Goal: Information Seeking & Learning: Learn about a topic

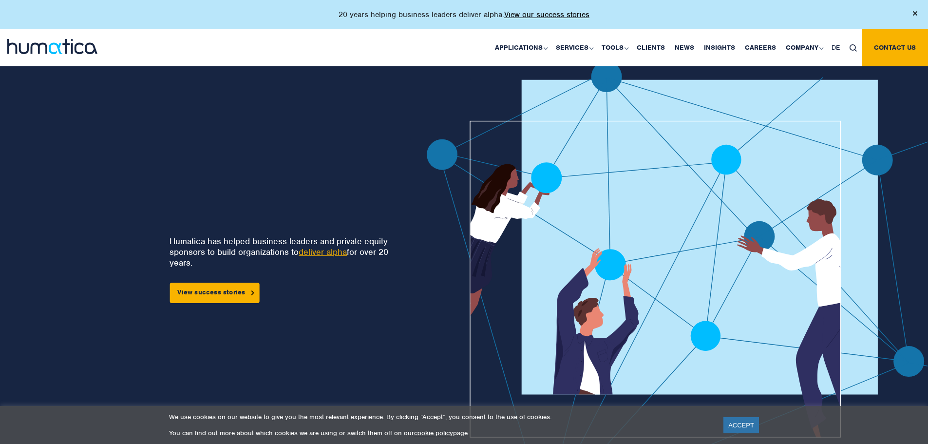
drag, startPoint x: 357, startPoint y: 167, endPoint x: 247, endPoint y: 161, distance: 110.3
click at [247, 161] on div "Humatica has helped business leaders and private equity sponsors to build organ…" at bounding box center [192, 294] width 323 height 467
click at [768, 44] on link "Careers" at bounding box center [760, 47] width 41 height 37
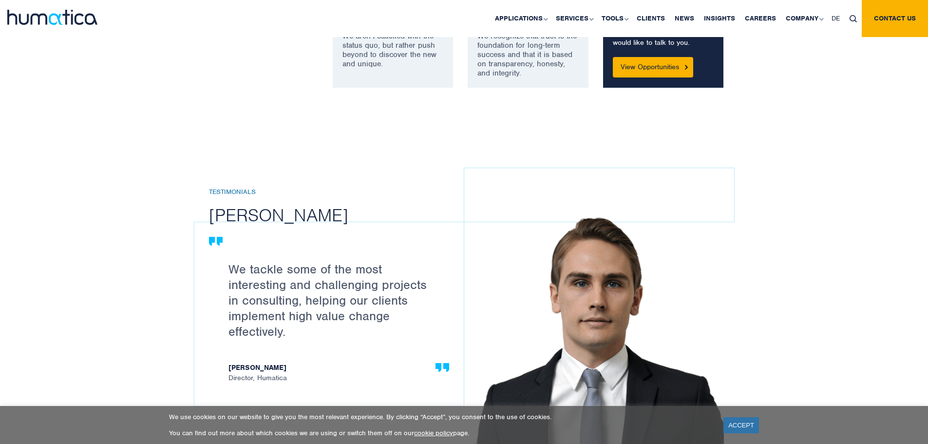
scroll to position [1316, 0]
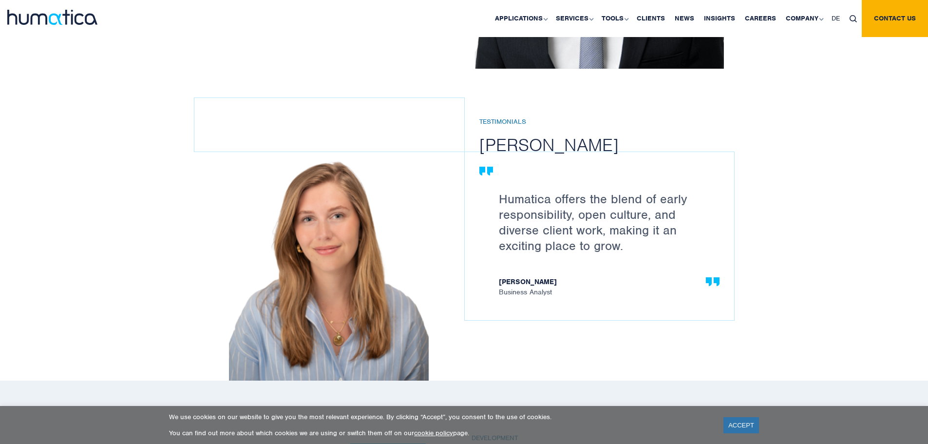
drag, startPoint x: 313, startPoint y: 291, endPoint x: 132, endPoint y: 249, distance: 186.7
click at [73, 265] on div "Testimonials Paul Simpson We tackle some of the most interesting and challengin…" at bounding box center [464, 59] width 928 height 644
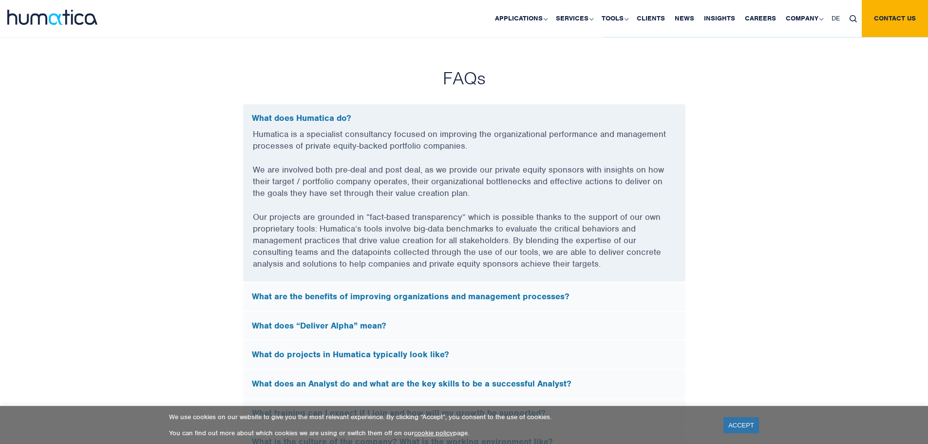
scroll to position [2924, 0]
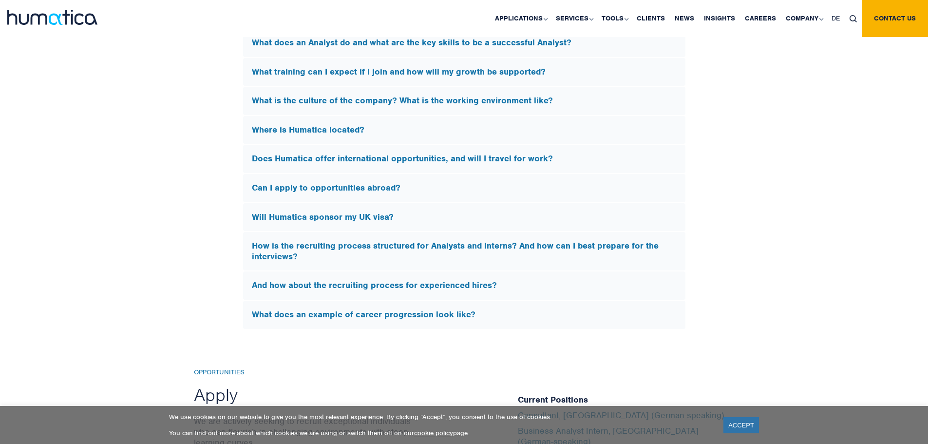
drag, startPoint x: 135, startPoint y: 257, endPoint x: 127, endPoint y: 257, distance: 8.3
click at [127, 257] on div "FAQs What does Humatica do? Humatica is a specialist consultancy focused on imp…" at bounding box center [464, 28] width 928 height 604
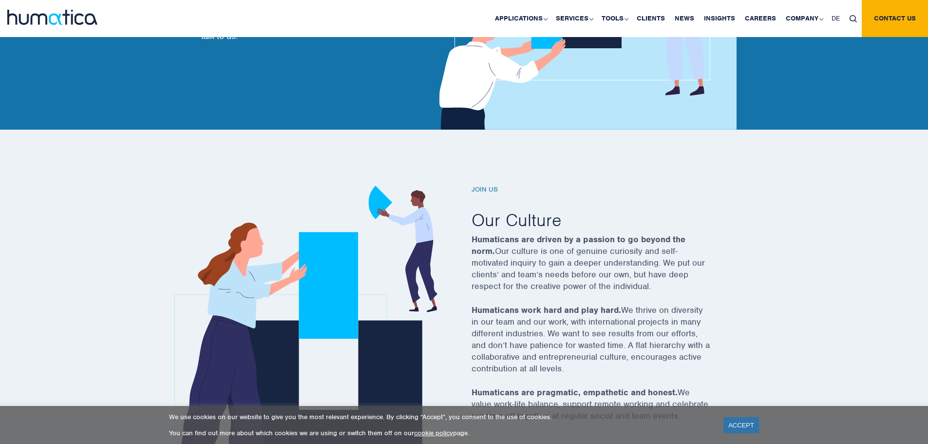
scroll to position [0, 0]
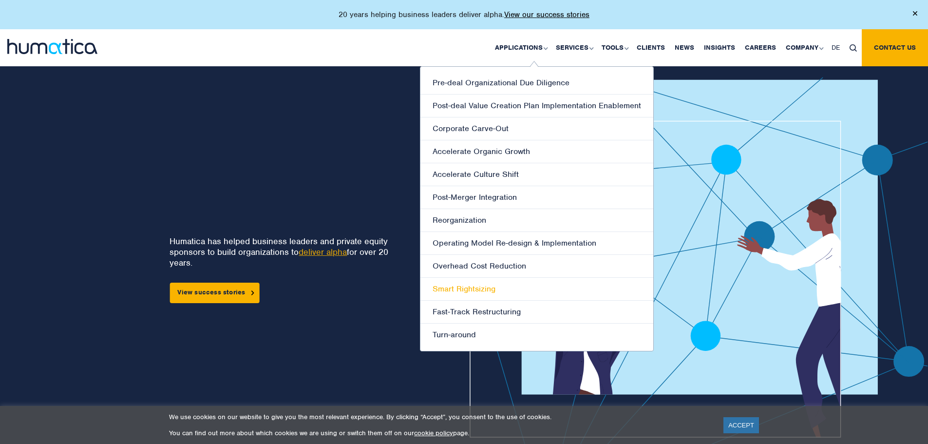
click at [473, 290] on link "Smart Rightsizing" at bounding box center [537, 289] width 233 height 23
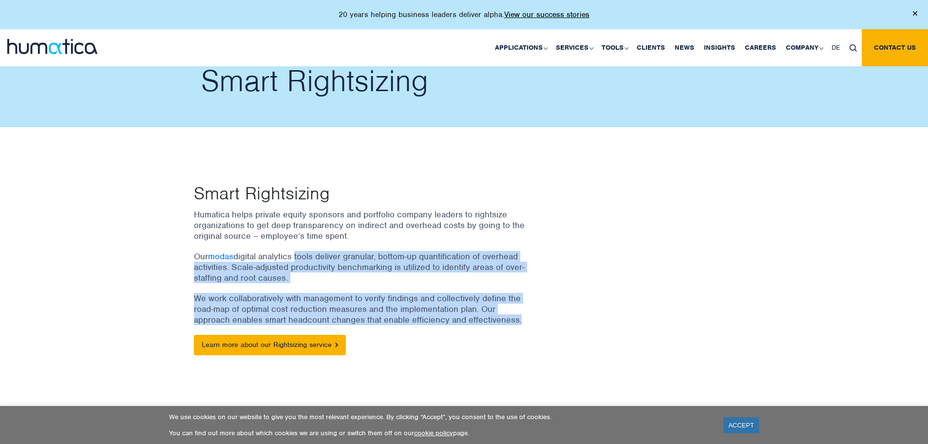
drag, startPoint x: 297, startPoint y: 259, endPoint x: 532, endPoint y: 314, distance: 240.9
click at [524, 317] on div "Humatica helps private equity sponsors and portfolio company leaders to rightsi…" at bounding box center [372, 287] width 356 height 156
click at [532, 314] on div "Humatica helps private equity sponsors and portfolio company leaders to rightsi…" at bounding box center [372, 287] width 356 height 156
drag, startPoint x: 532, startPoint y: 314, endPoint x: 265, endPoint y: 258, distance: 272.4
click at [265, 258] on div "Humatica helps private equity sponsors and portfolio company leaders to rightsi…" at bounding box center [372, 287] width 356 height 156
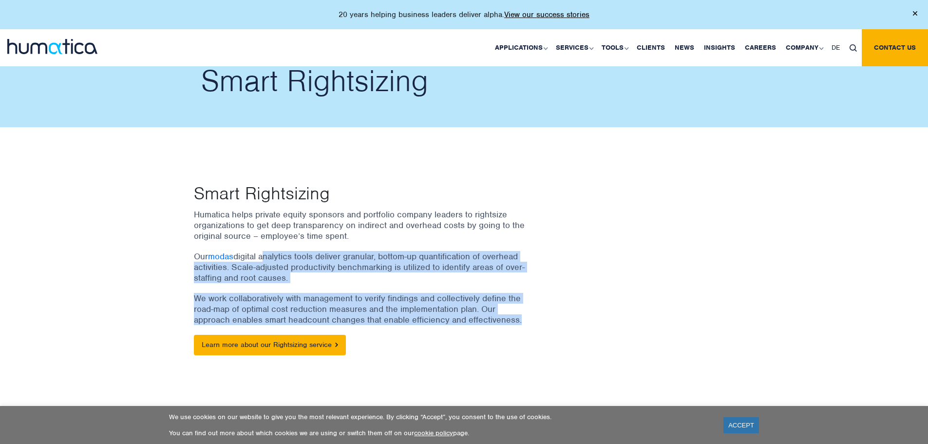
click at [265, 258] on p "Our modas digital analytics tools deliver granular, bottom-up quantification of…" at bounding box center [359, 267] width 331 height 32
drag, startPoint x: 265, startPoint y: 258, endPoint x: 541, endPoint y: 319, distance: 282.4
click at [541, 319] on div "Humatica helps private equity sponsors and portfolio company leaders to rightsi…" at bounding box center [372, 287] width 356 height 156
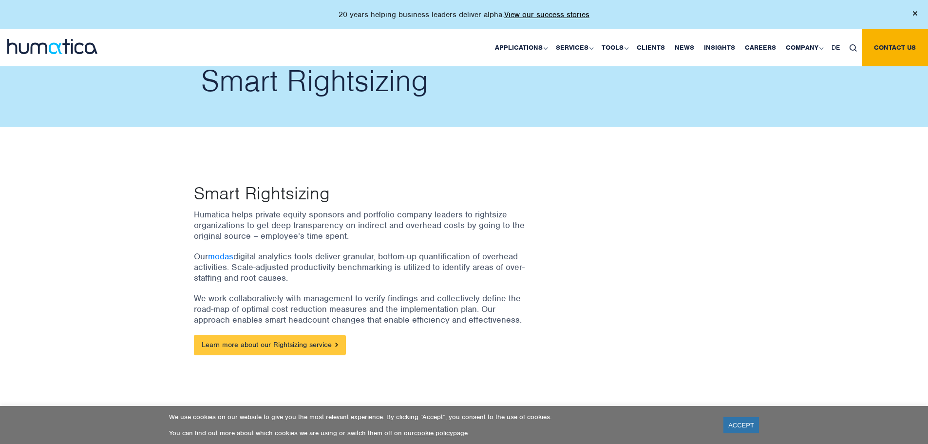
click at [243, 342] on link "Learn more about our Rightsizing service" at bounding box center [270, 345] width 152 height 20
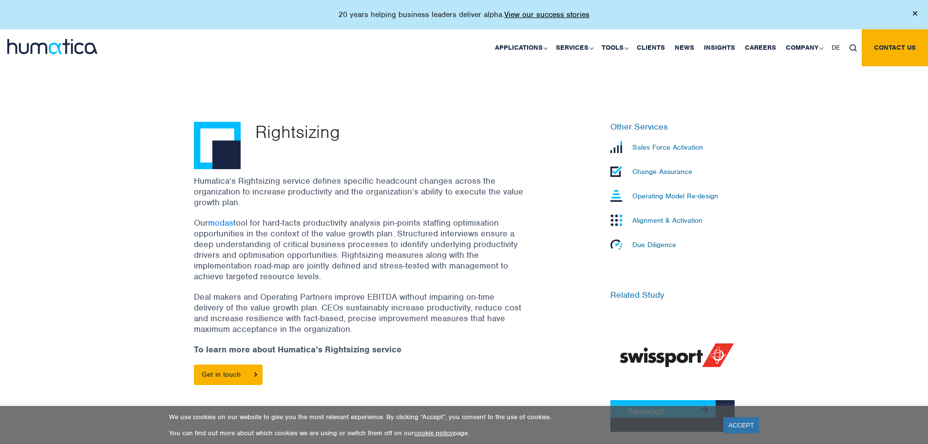
scroll to position [244, 0]
drag, startPoint x: 290, startPoint y: 227, endPoint x: 388, endPoint y: 282, distance: 111.7
click at [388, 282] on p "Our modas tool for hard-facts productivity analysis pin-points staffing optimis…" at bounding box center [359, 250] width 331 height 64
drag, startPoint x: 388, startPoint y: 282, endPoint x: 333, endPoint y: 280, distance: 54.6
click at [387, 282] on p "Our modas tool for hard-facts productivity analysis pin-points staffing optimis…" at bounding box center [359, 250] width 331 height 64
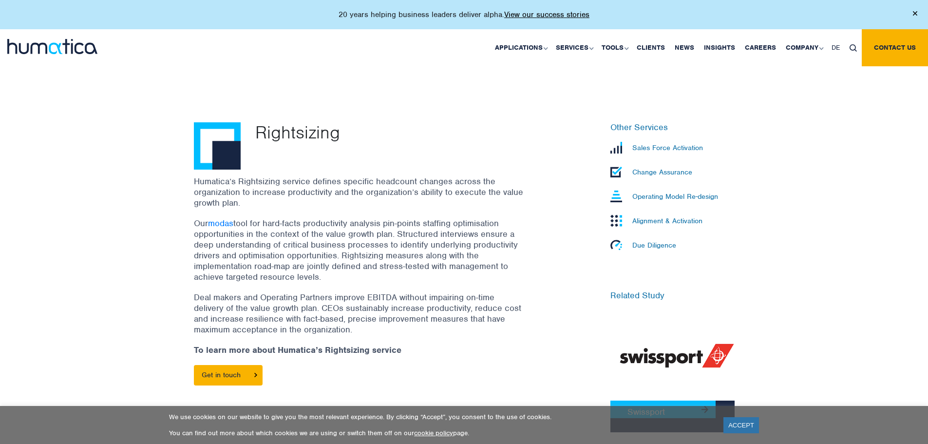
click at [338, 278] on p "Our modas tool for hard-facts productivity analysis pin-points staffing optimis…" at bounding box center [359, 250] width 331 height 64
drag, startPoint x: 323, startPoint y: 275, endPoint x: 269, endPoint y: 219, distance: 78.2
click at [269, 219] on p "Our modas tool for hard-facts productivity analysis pin-points staffing optimis…" at bounding box center [359, 250] width 331 height 64
drag, startPoint x: 268, startPoint y: 223, endPoint x: 325, endPoint y: 281, distance: 81.0
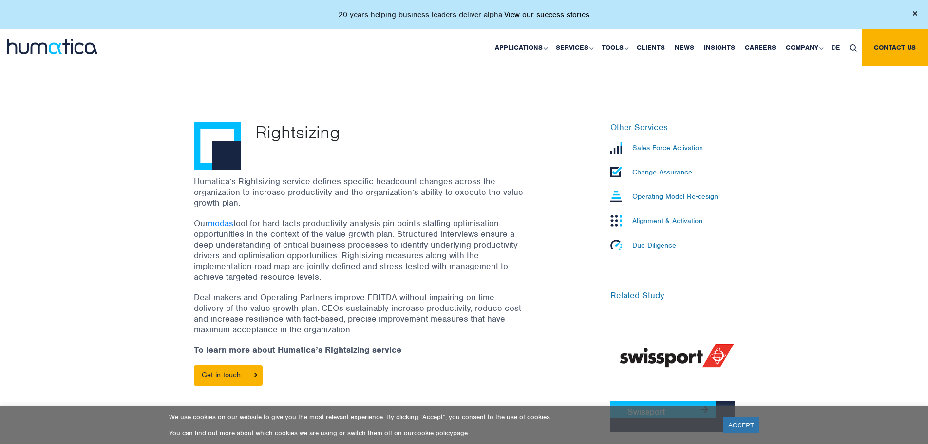
click at [325, 281] on p "Our modas tool for hard-facts productivity analysis pin-points staffing optimis…" at bounding box center [359, 250] width 331 height 64
drag, startPoint x: 322, startPoint y: 277, endPoint x: 195, endPoint y: 181, distance: 159.2
click at [195, 181] on div "Humatica’s Rightsizing service defines specific headcount changes across the or…" at bounding box center [372, 285] width 356 height 219
click at [195, 181] on p "Humatica’s Rightsizing service defines specific headcount changes across the or…" at bounding box center [359, 192] width 331 height 32
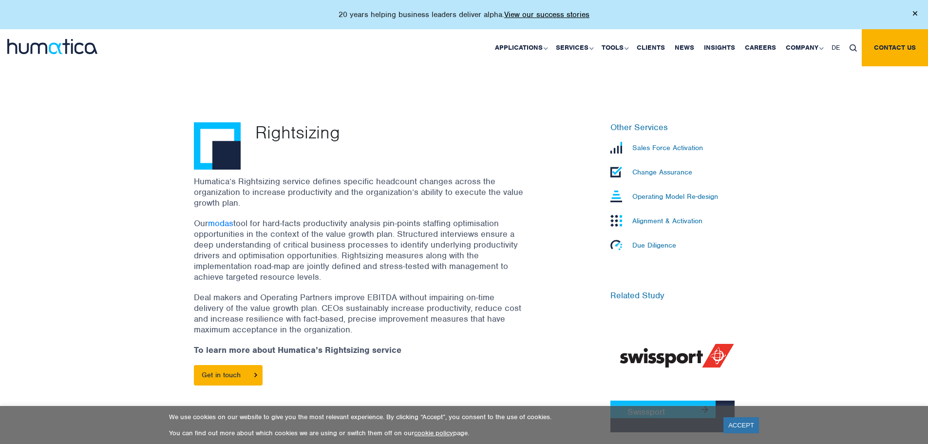
click at [195, 181] on p "Humatica’s Rightsizing service defines specific headcount changes across the or…" at bounding box center [359, 192] width 331 height 32
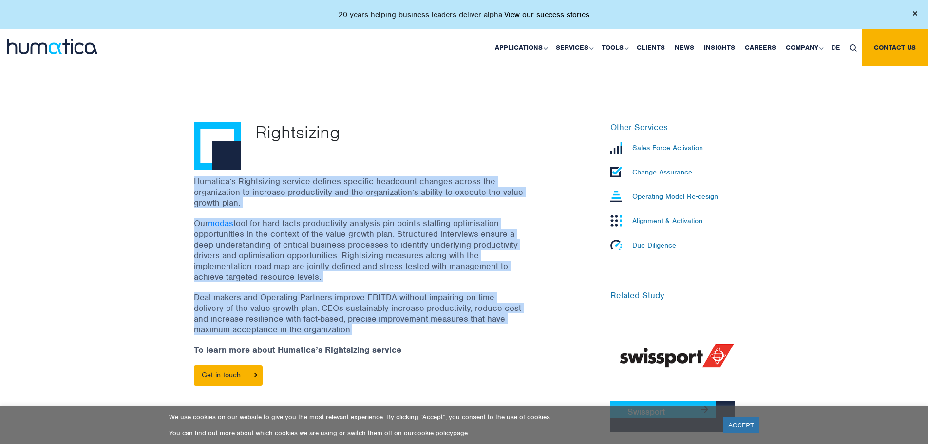
drag, startPoint x: 195, startPoint y: 181, endPoint x: 356, endPoint y: 325, distance: 216.0
click at [356, 325] on div "Humatica’s Rightsizing service defines specific headcount changes across the or…" at bounding box center [372, 285] width 356 height 219
click at [356, 325] on p "Deal makers and Operating Partners improve EBITDA without impairing on-time del…" at bounding box center [359, 313] width 331 height 43
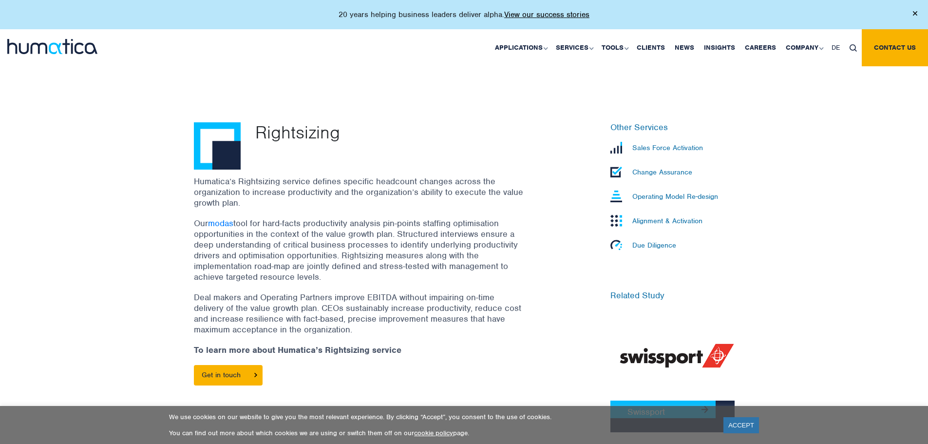
click at [356, 325] on p "Deal makers and Operating Partners improve EBITDA without impairing on-time del…" at bounding box center [359, 313] width 331 height 43
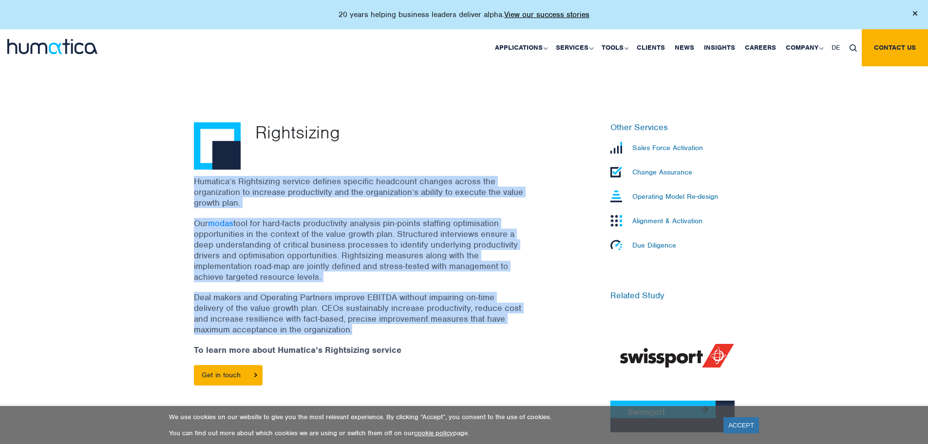
drag, startPoint x: 353, startPoint y: 329, endPoint x: 194, endPoint y: 181, distance: 217.2
click at [194, 181] on div "Humatica’s Rightsizing service defines specific headcount changes across the or…" at bounding box center [372, 285] width 356 height 219
click at [194, 181] on p "Humatica’s Rightsizing service defines specific headcount changes across the or…" at bounding box center [359, 192] width 331 height 32
drag, startPoint x: 195, startPoint y: 181, endPoint x: 352, endPoint y: 329, distance: 216.1
click at [352, 329] on div "Humatica’s Rightsizing service defines specific headcount changes across the or…" at bounding box center [372, 285] width 356 height 219
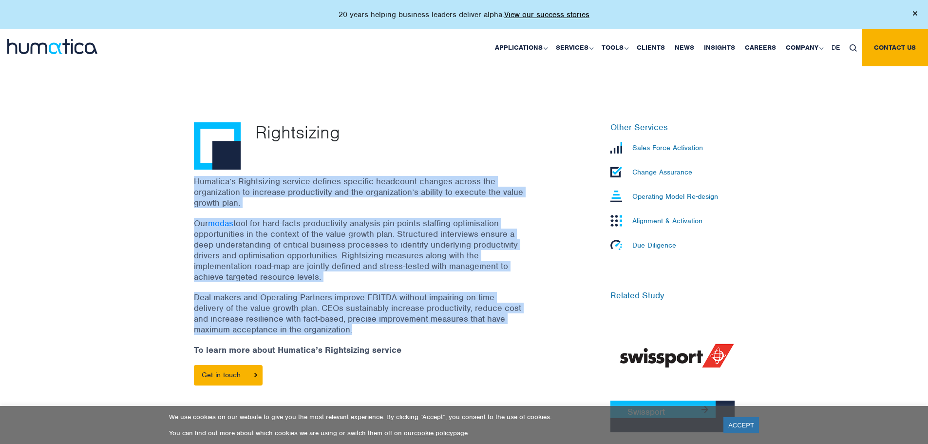
click at [352, 329] on p "Deal makers and Operating Partners improve EBITDA without impairing on-time del…" at bounding box center [359, 313] width 331 height 43
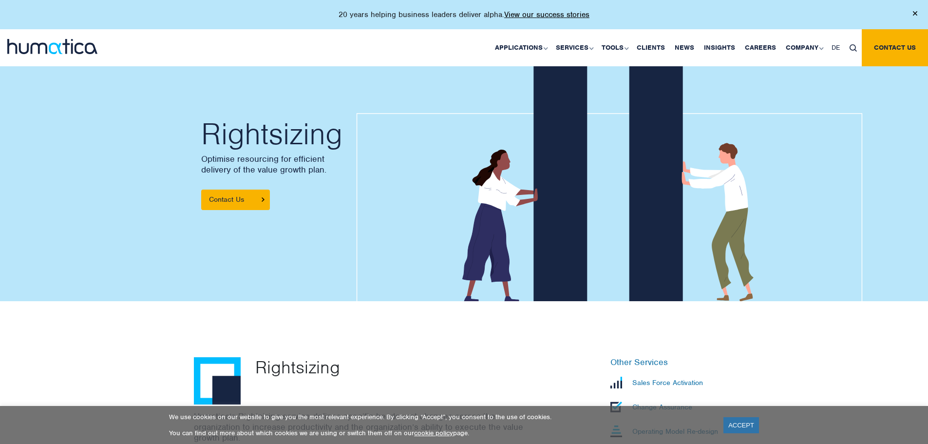
scroll to position [0, 0]
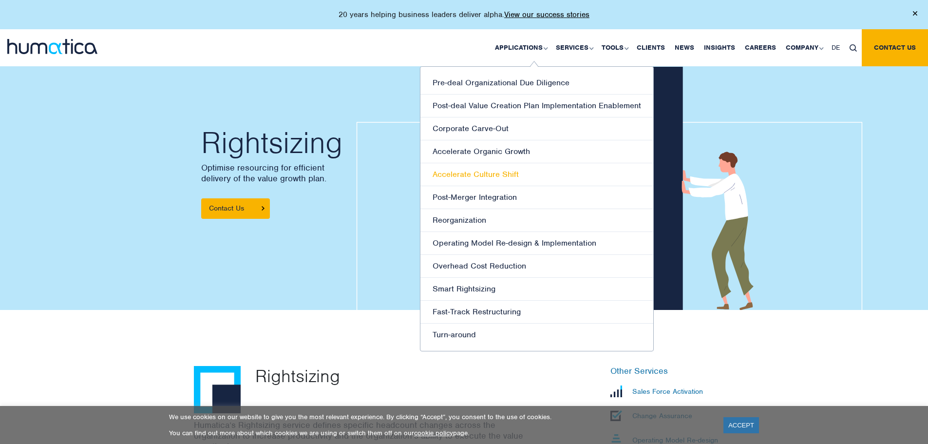
click at [500, 175] on link "Accelerate Culture Shift" at bounding box center [537, 174] width 233 height 23
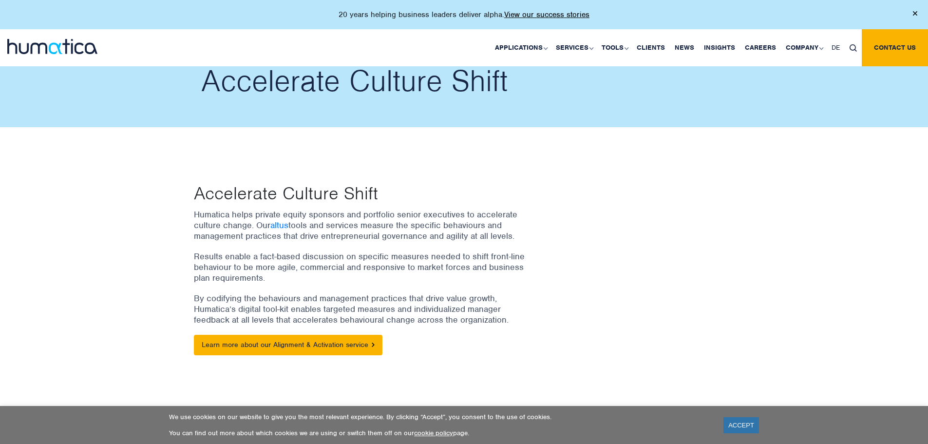
click at [676, 257] on div at bounding box center [672, 274] width 139 height 182
